Goal: Task Accomplishment & Management: Complete application form

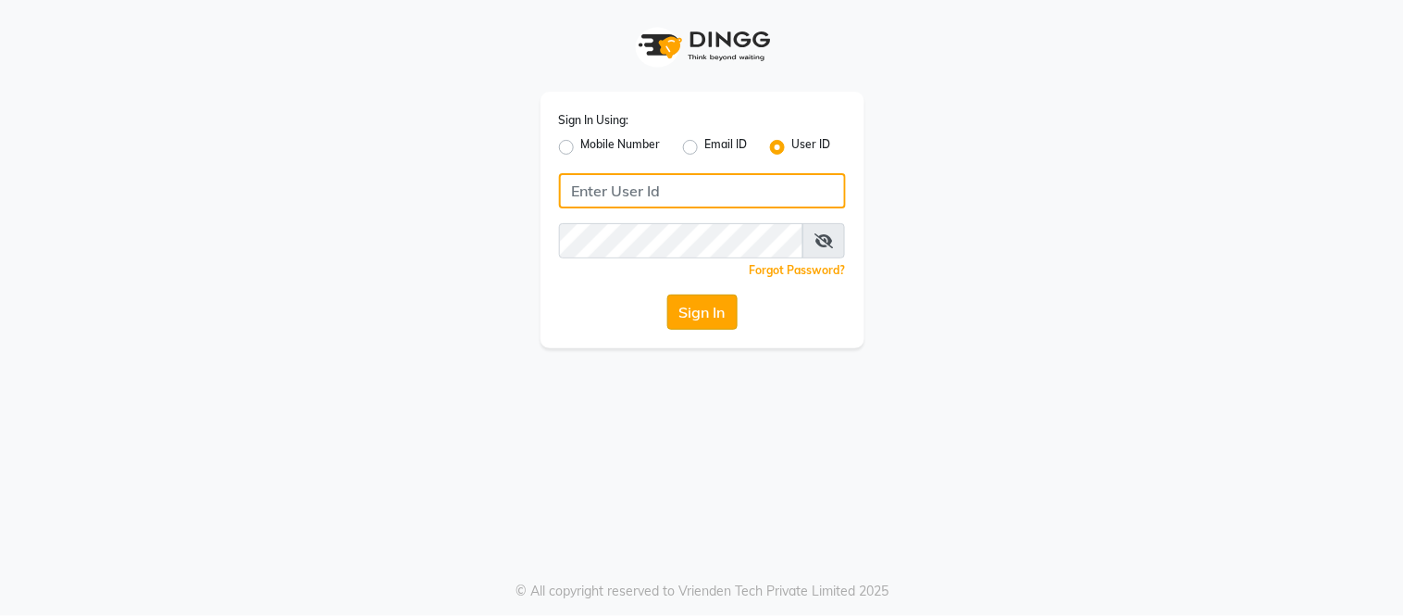
type input "[EMAIL_ADDRESS][DOMAIN_NAME]"
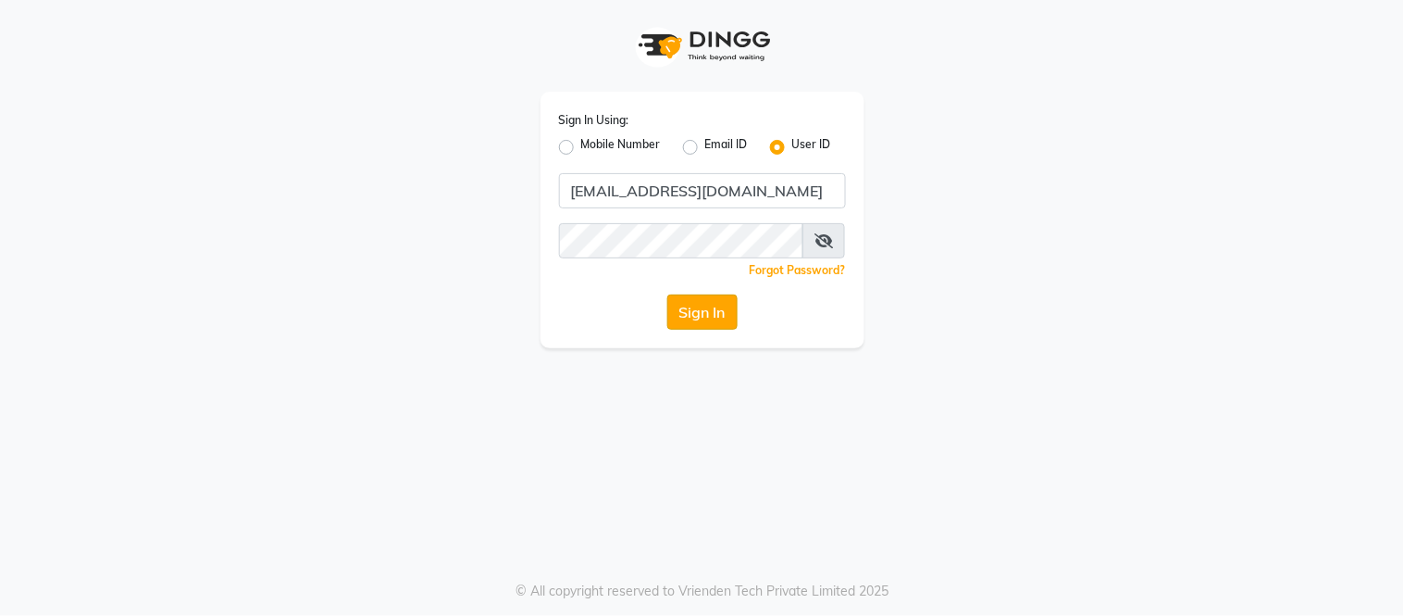
click at [722, 319] on button "Sign In" at bounding box center [702, 311] width 70 height 35
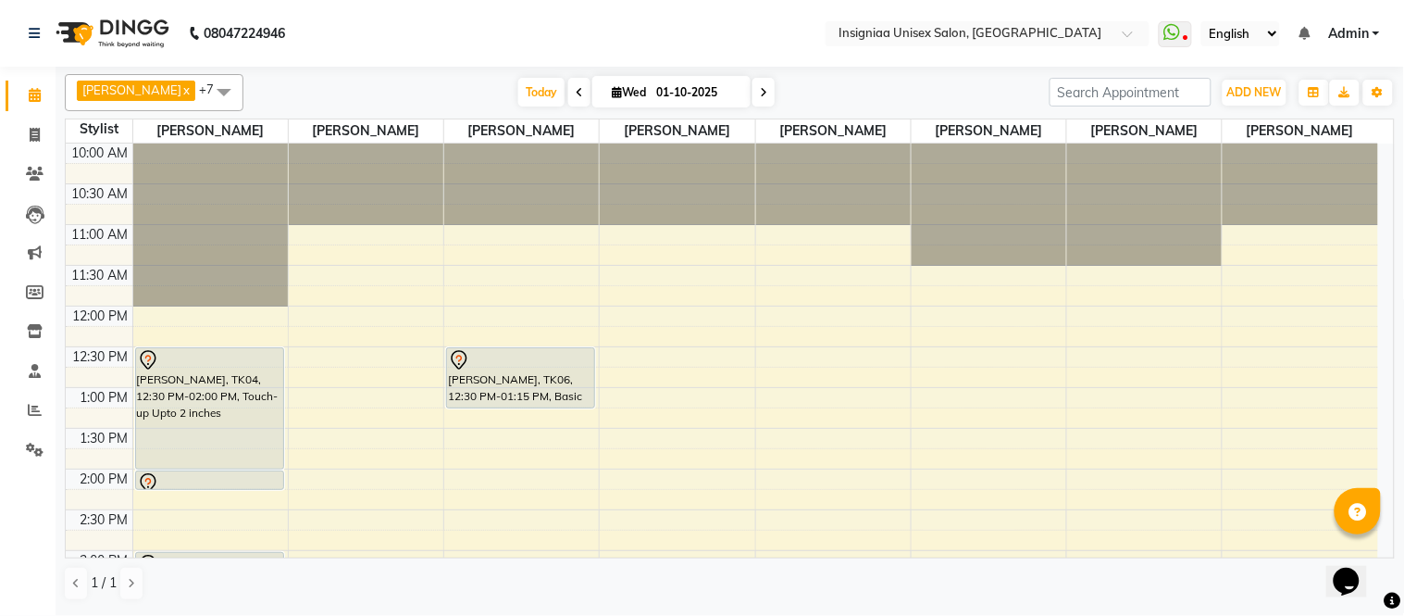
click at [551, 269] on div "10:00 AM 10:30 AM 11:00 AM 11:30 AM 12:00 PM 12:30 PM 1:00 PM 1:30 PM 2:00 PM 2…" at bounding box center [722, 590] width 1313 height 895
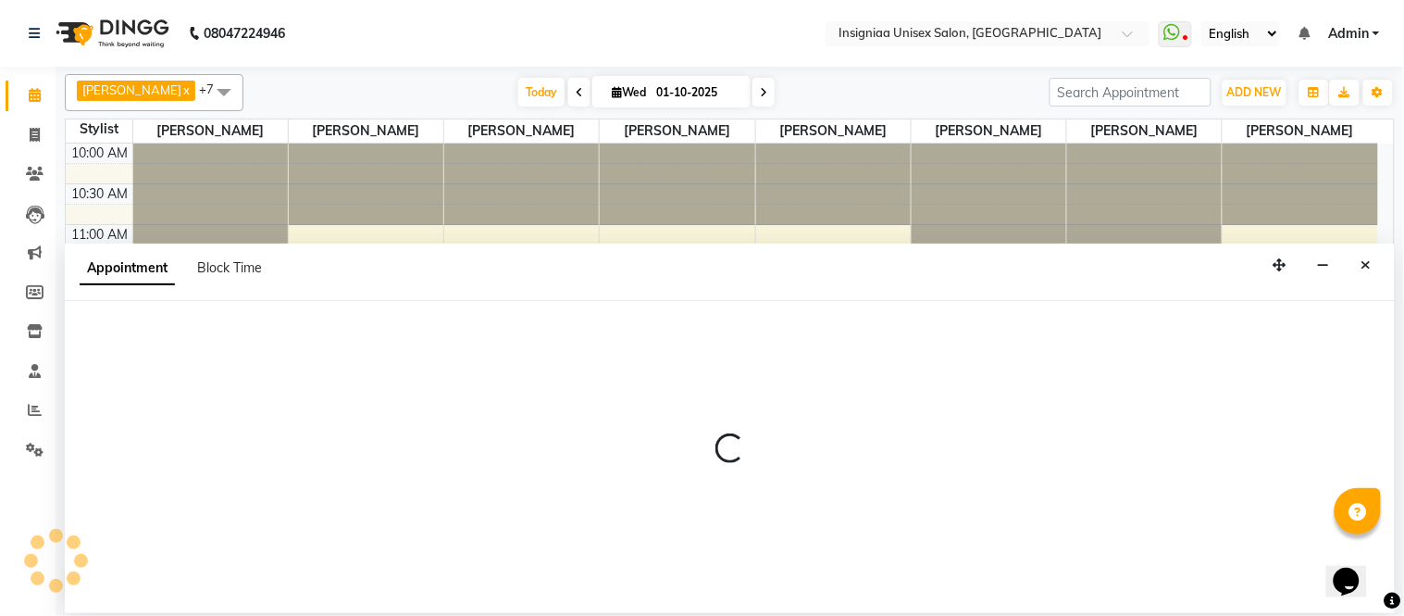
select select "58133"
select select "690"
select select "tentative"
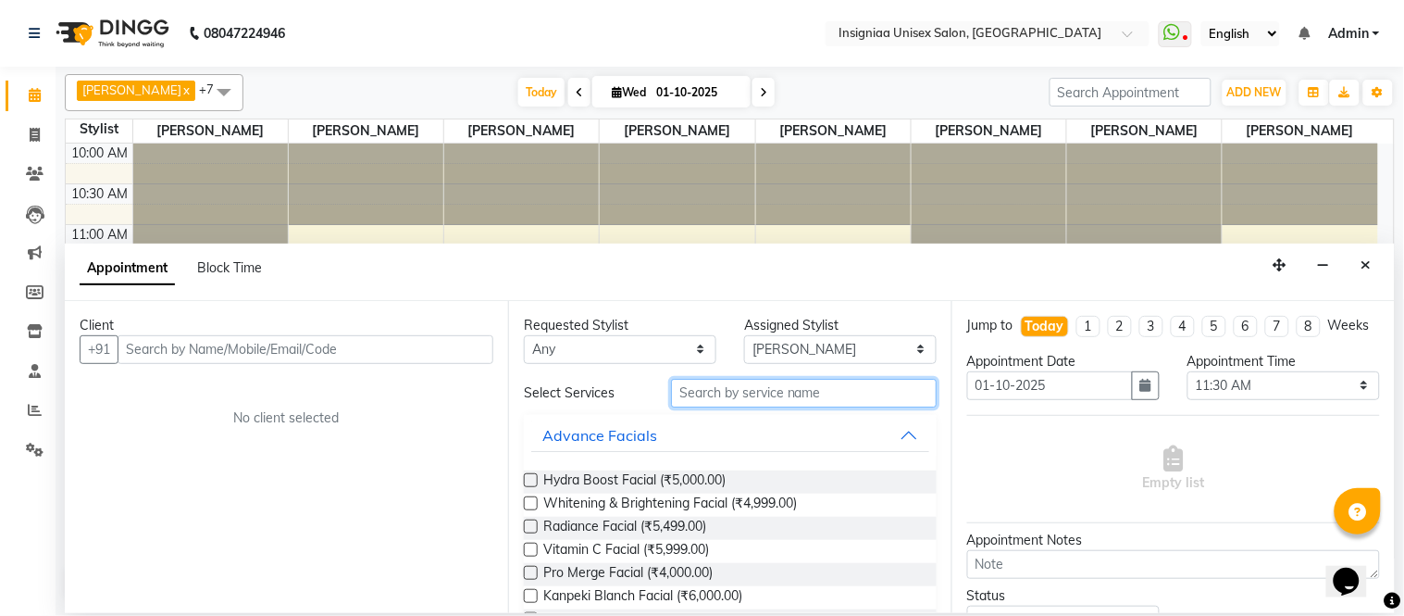
click at [732, 391] on input "text" at bounding box center [804, 393] width 266 height 29
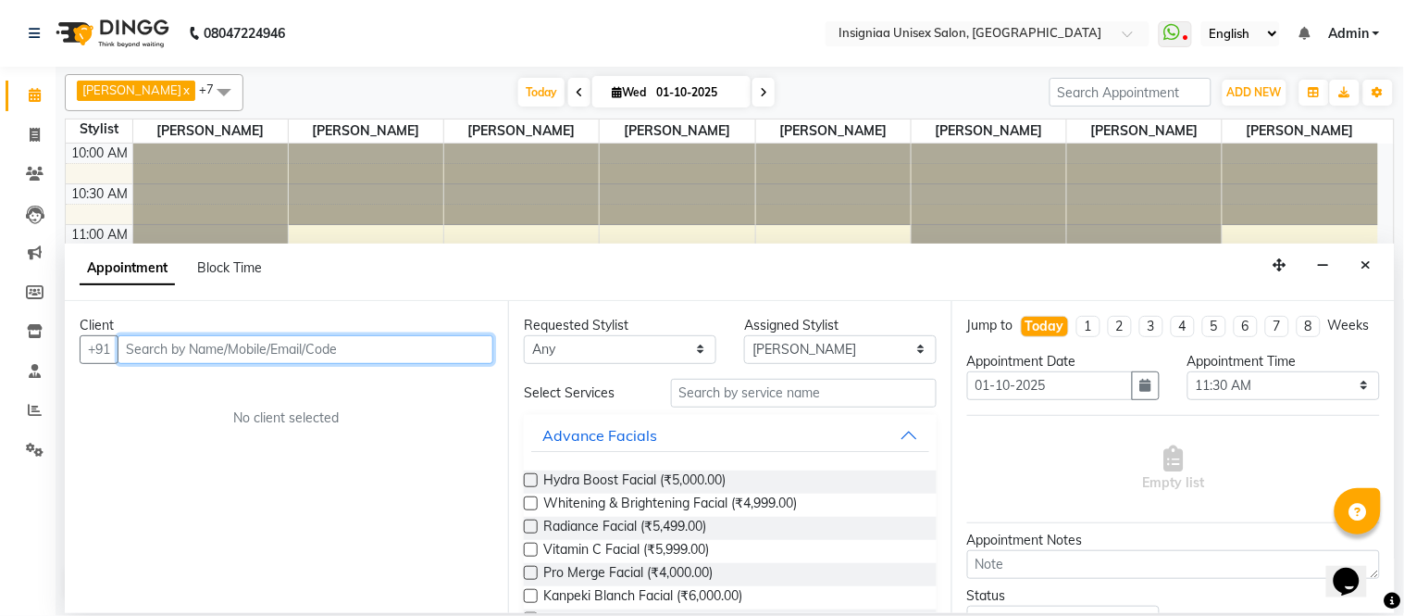
click at [245, 344] on input "text" at bounding box center [306, 349] width 376 height 29
click at [193, 347] on input "90822923251" at bounding box center [267, 349] width 299 height 29
click at [199, 350] on input "90822923251" at bounding box center [267, 349] width 299 height 29
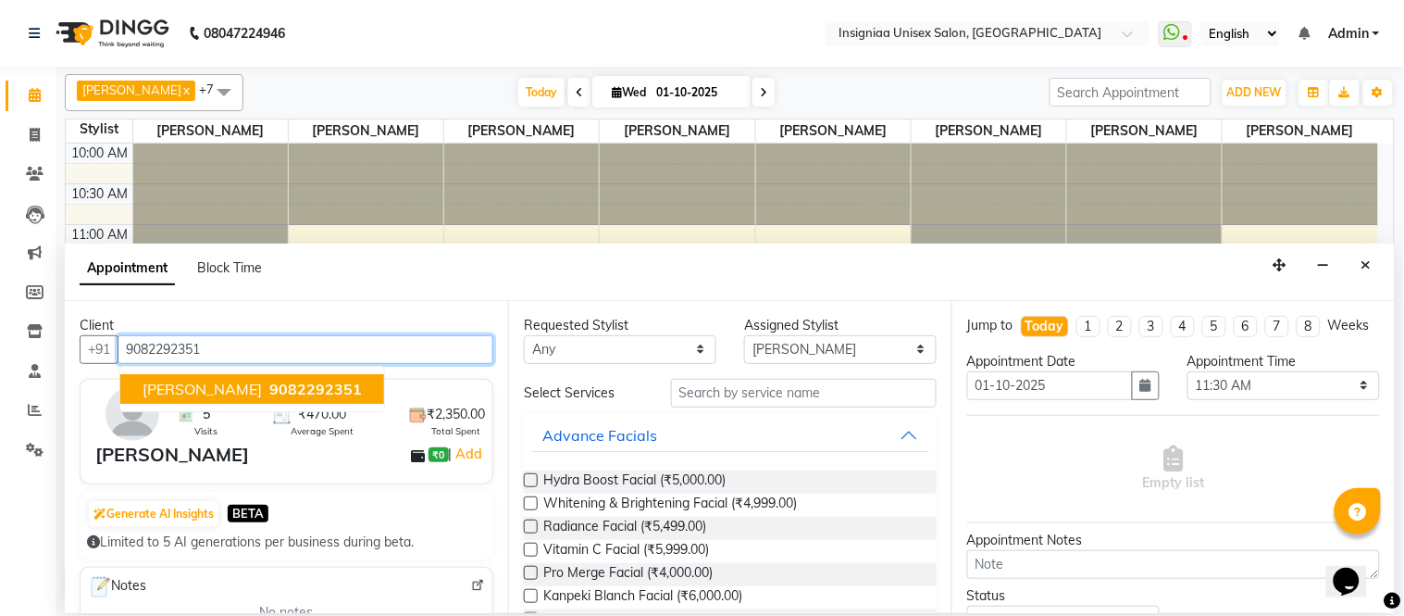
drag, startPoint x: 230, startPoint y: 385, endPoint x: 790, endPoint y: 283, distance: 570.1
click at [262, 385] on span "[PERSON_NAME]" at bounding box center [202, 389] width 119 height 19
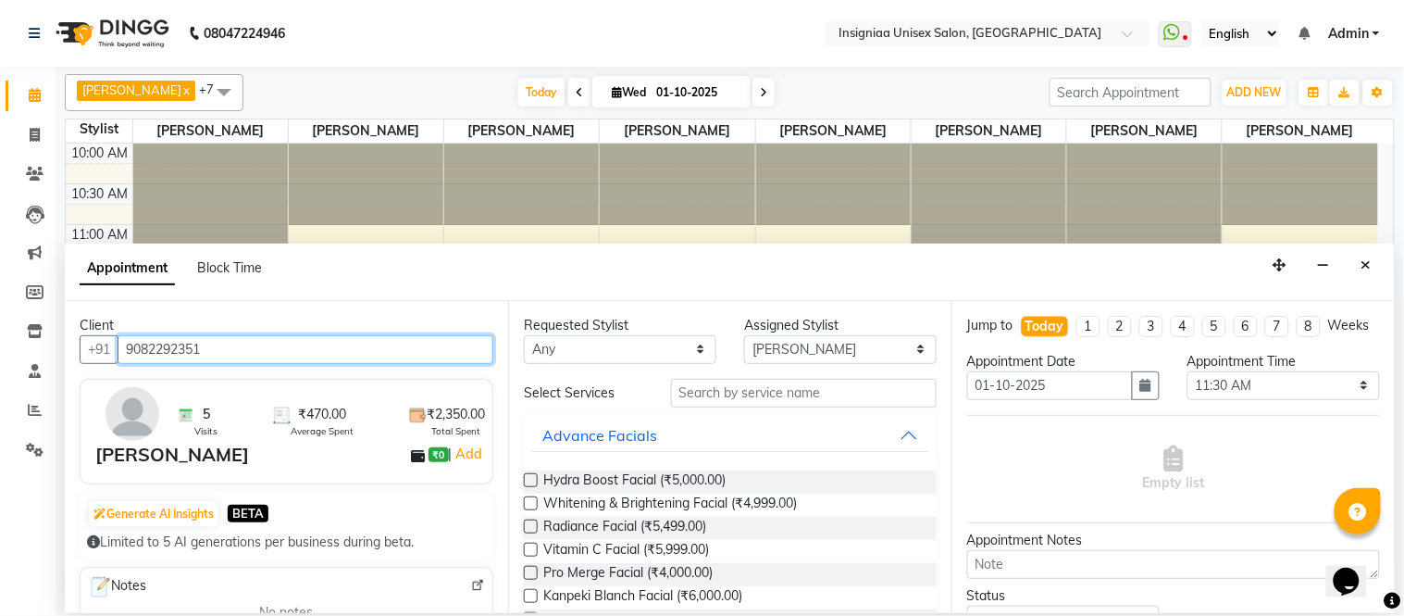
type input "9082292351"
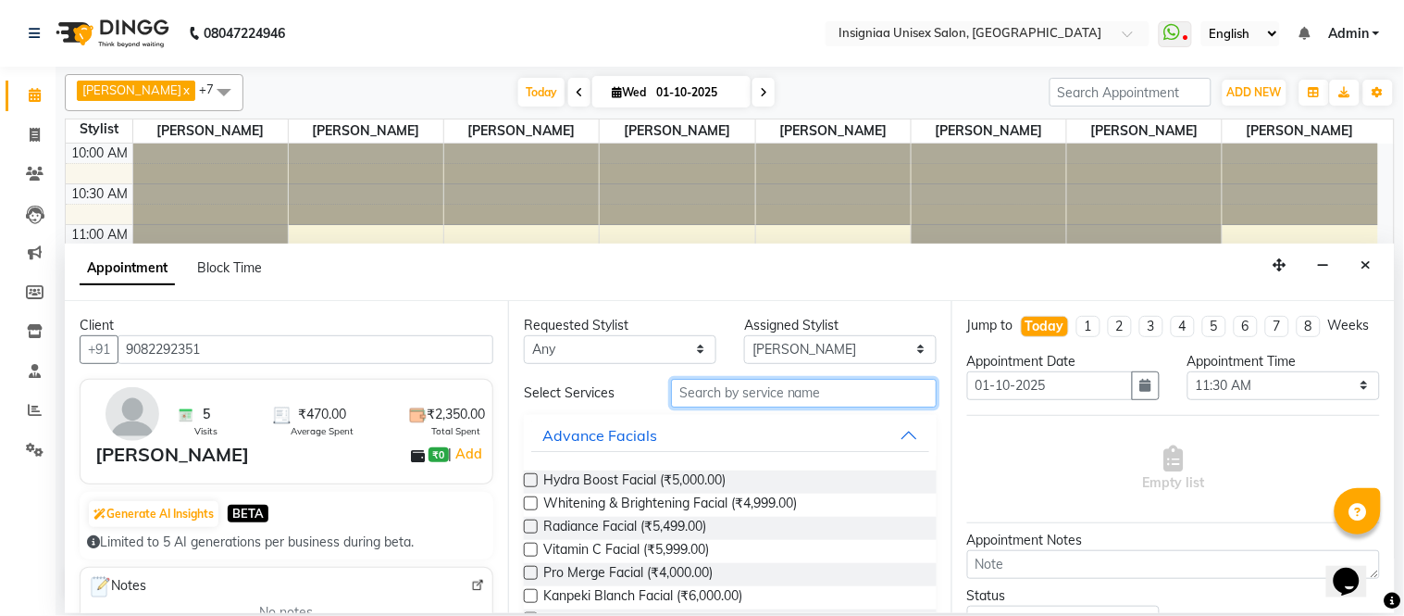
click at [691, 392] on input "text" at bounding box center [804, 393] width 266 height 29
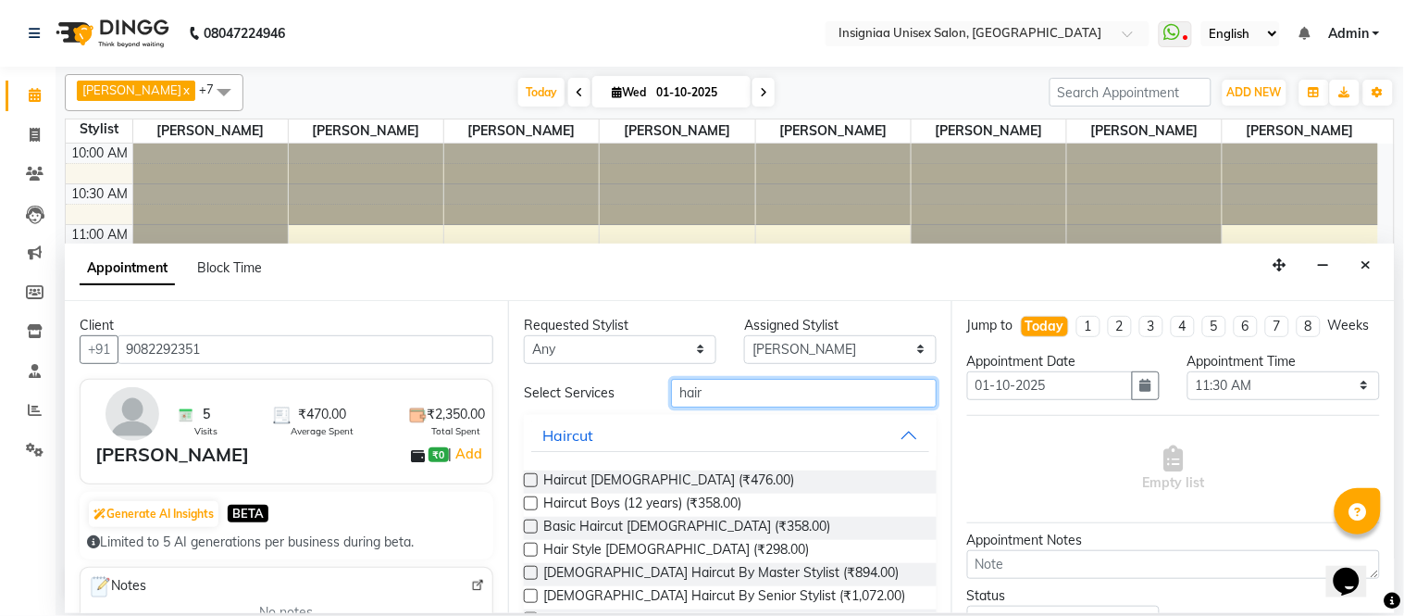
type input "hair"
click at [530, 478] on label at bounding box center [531, 480] width 14 height 14
click at [530, 478] on input "checkbox" at bounding box center [530, 482] width 12 height 12
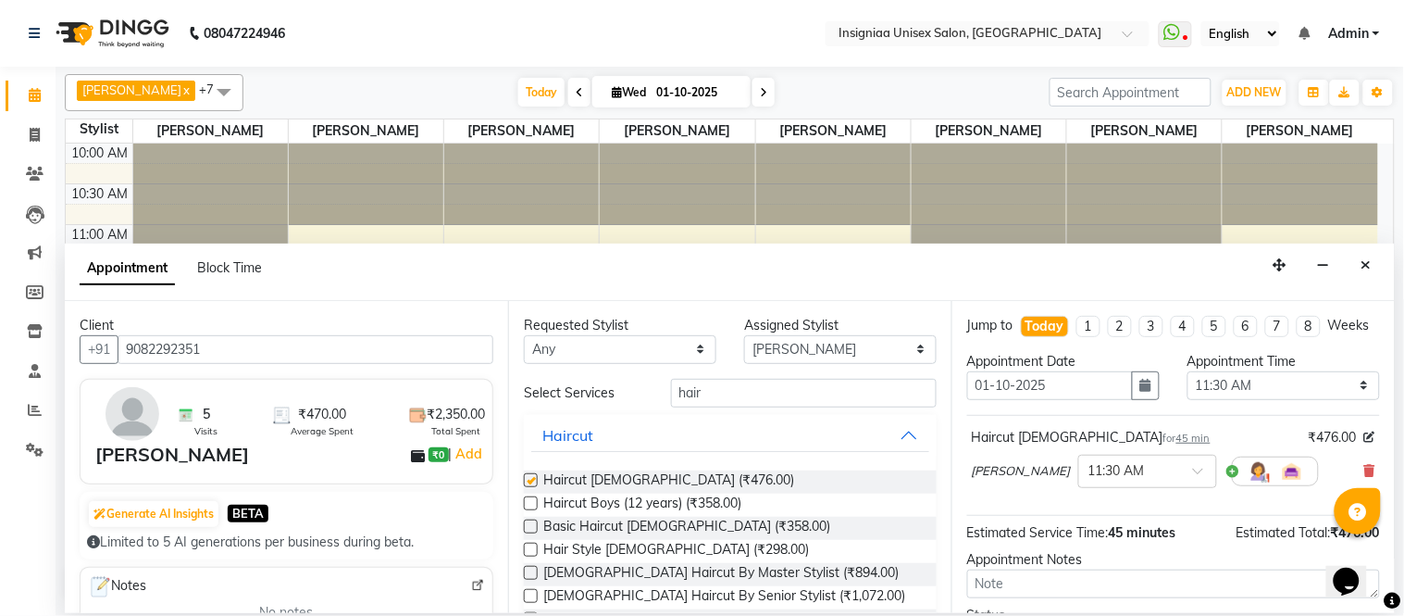
checkbox input "false"
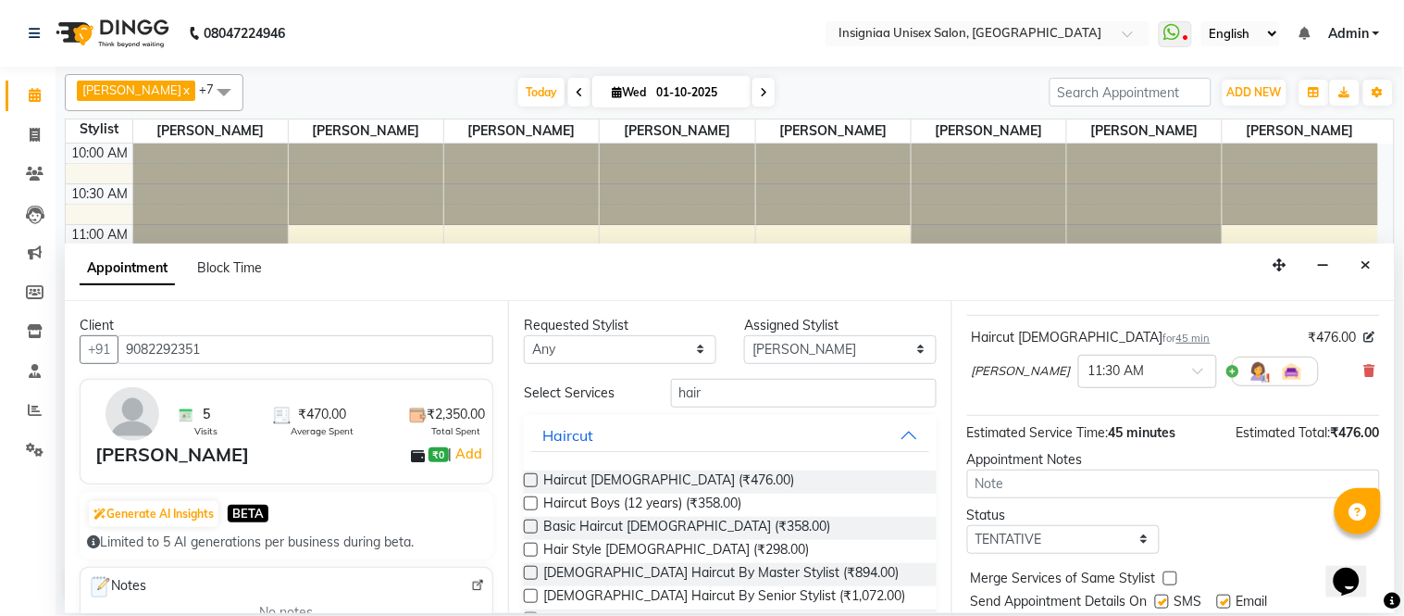
scroll to position [174, 0]
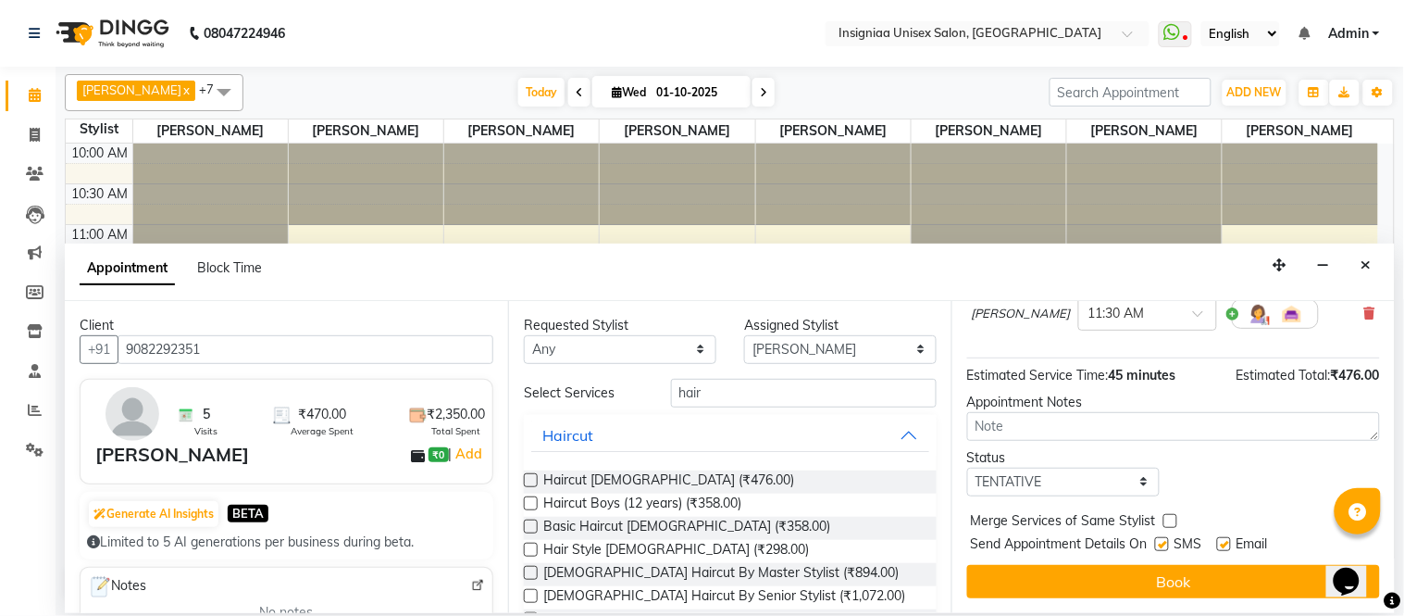
click at [1225, 541] on label at bounding box center [1224, 544] width 14 height 14
click at [1225, 541] on input "checkbox" at bounding box center [1223, 546] width 12 height 12
checkbox input "false"
click at [1182, 575] on button "Book" at bounding box center [1173, 581] width 413 height 33
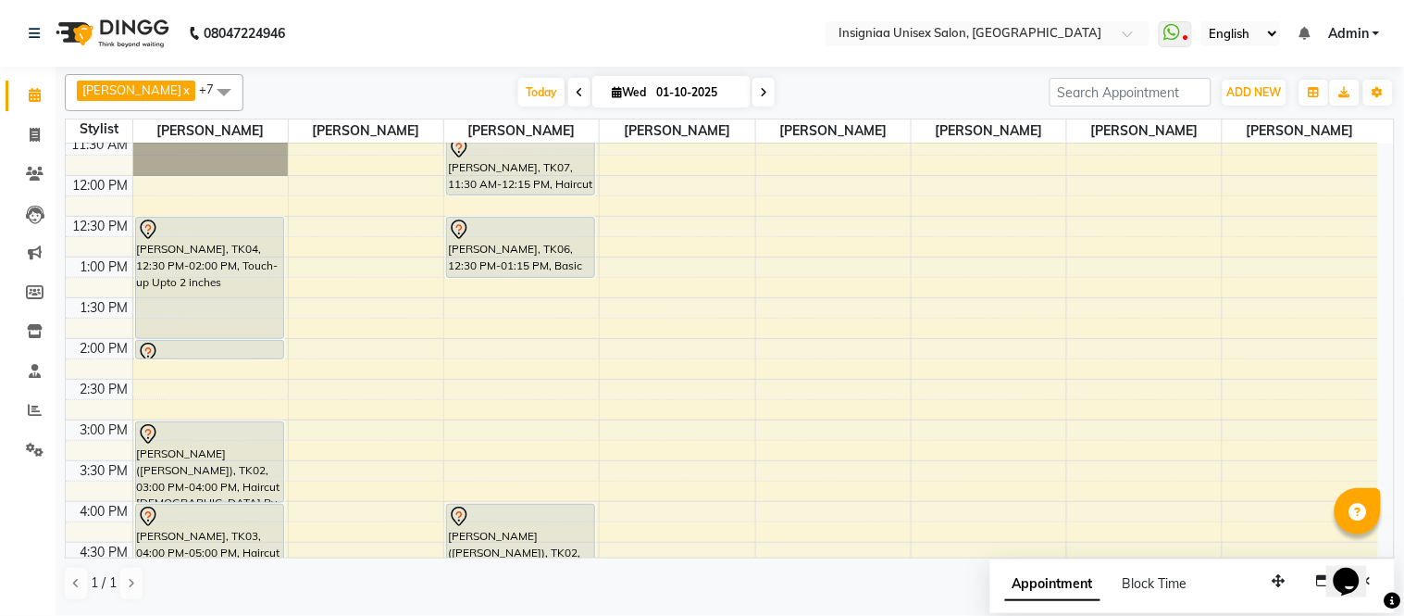
scroll to position [205, 0]
